Goal: Task Accomplishment & Management: Manage account settings

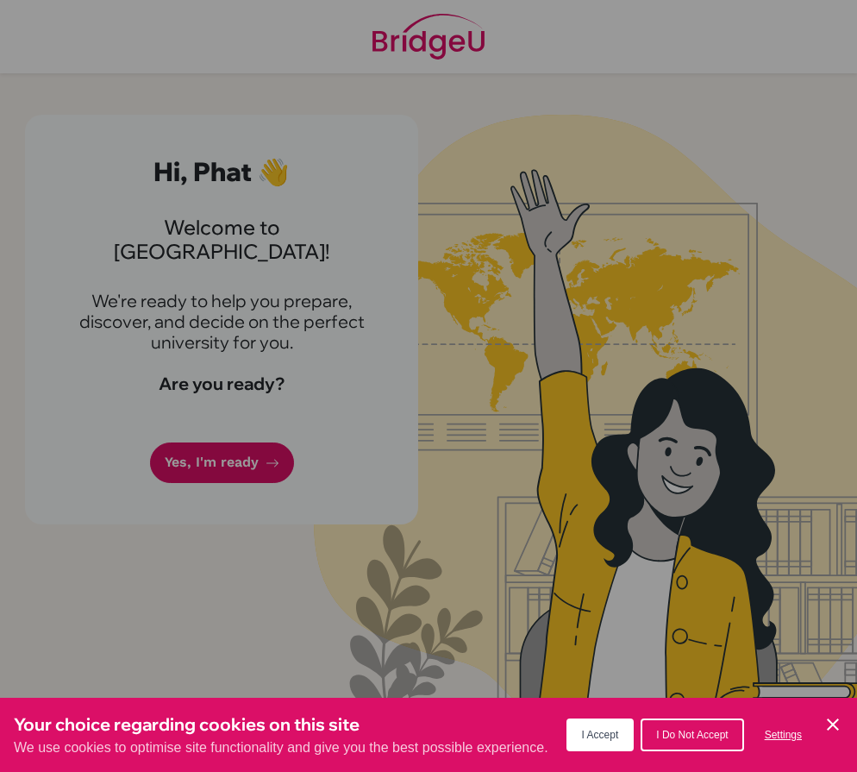
click at [607, 732] on span "I Accept" at bounding box center [600, 734] width 37 height 12
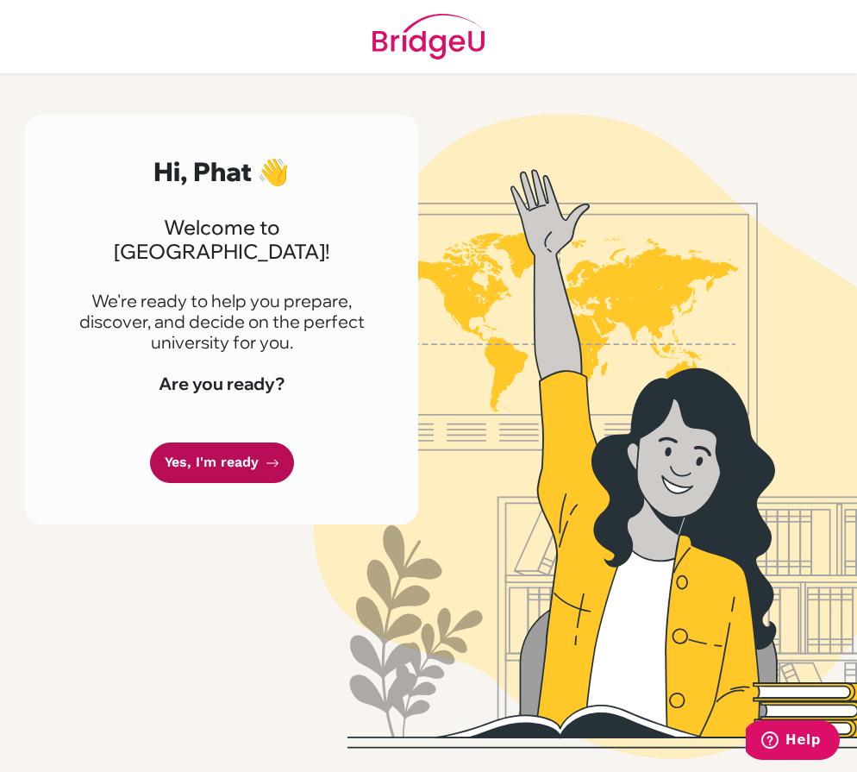
click at [216, 442] on link "Yes, I'm ready" at bounding box center [222, 462] width 144 height 41
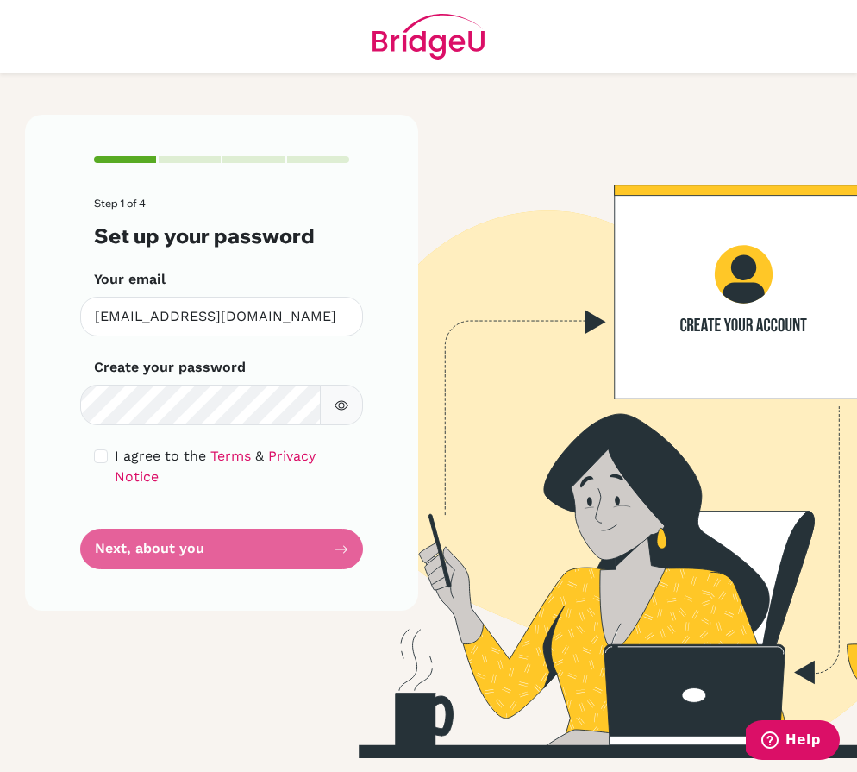
click at [343, 405] on icon "button" at bounding box center [342, 405] width 14 height 14
click at [97, 455] on input "checkbox" at bounding box center [101, 456] width 14 height 14
checkbox input "true"
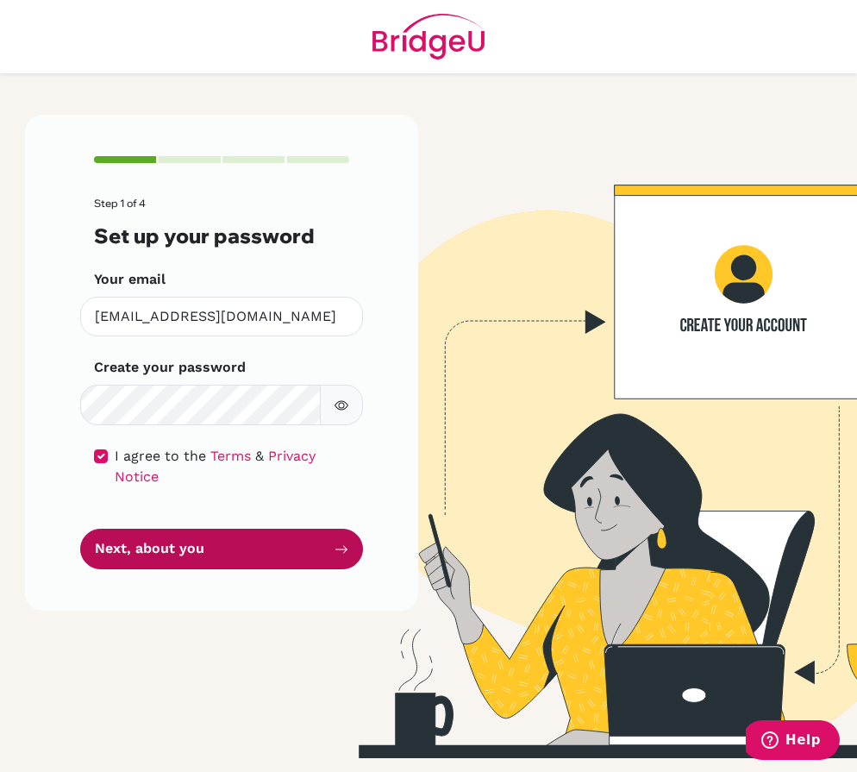
click at [129, 528] on button "Next, about you" at bounding box center [221, 548] width 283 height 41
